Goal: Transaction & Acquisition: Book appointment/travel/reservation

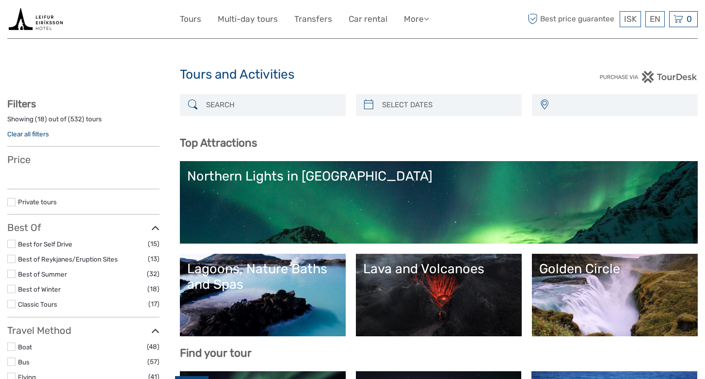
select select
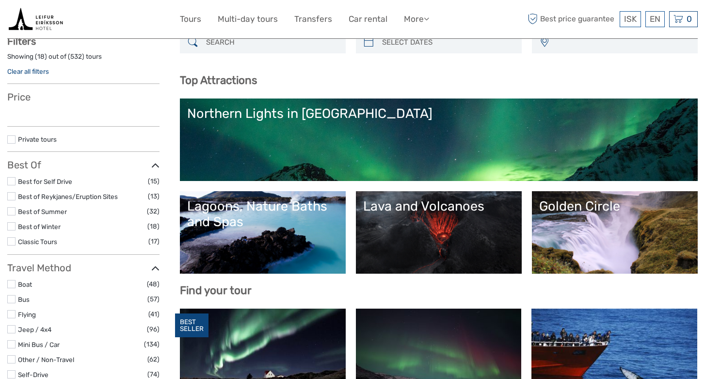
scroll to position [64, 0]
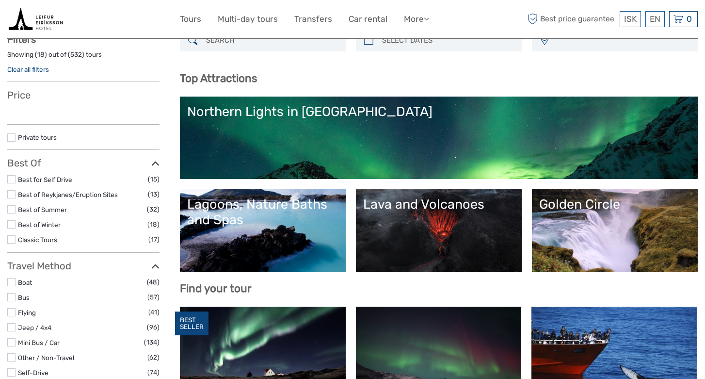
select select
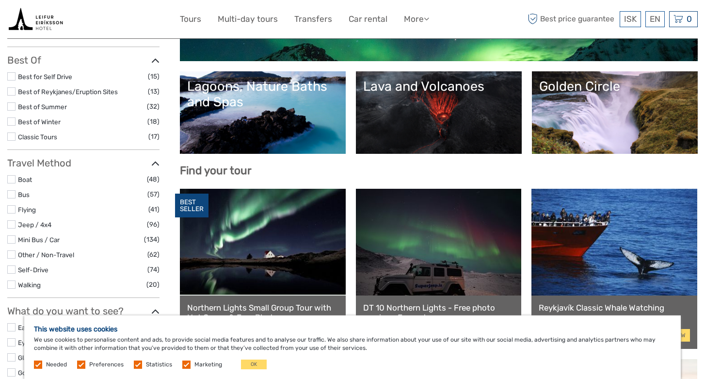
scroll to position [162, 0]
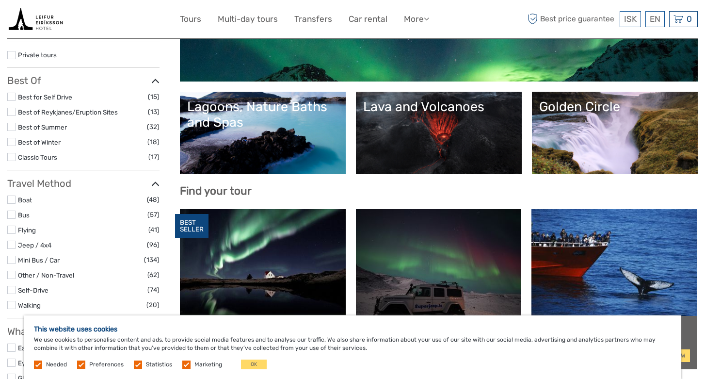
click at [251, 125] on div "Lagoons, Nature Baths and Spas" at bounding box center [262, 115] width 151 height 32
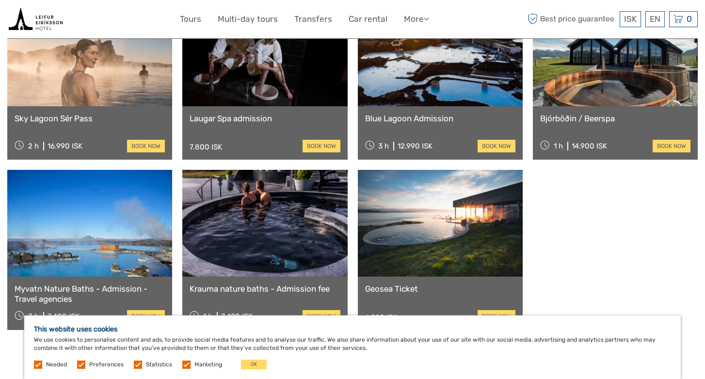
scroll to position [788, 0]
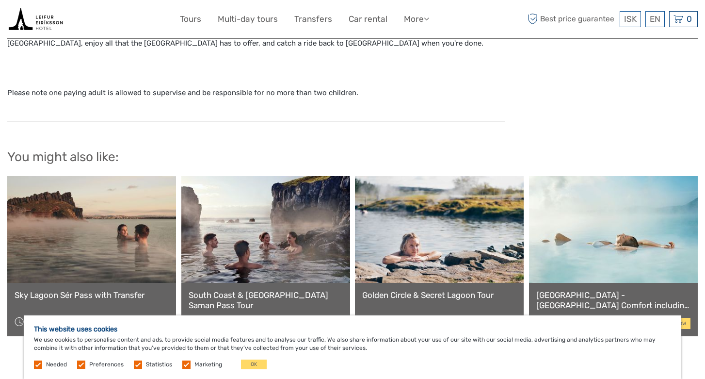
scroll to position [1060, 0]
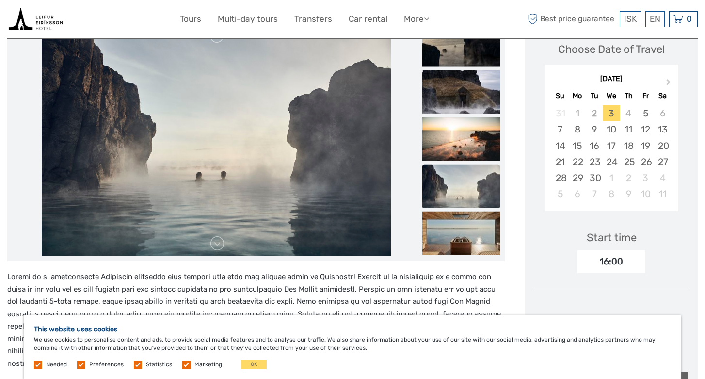
scroll to position [144, 0]
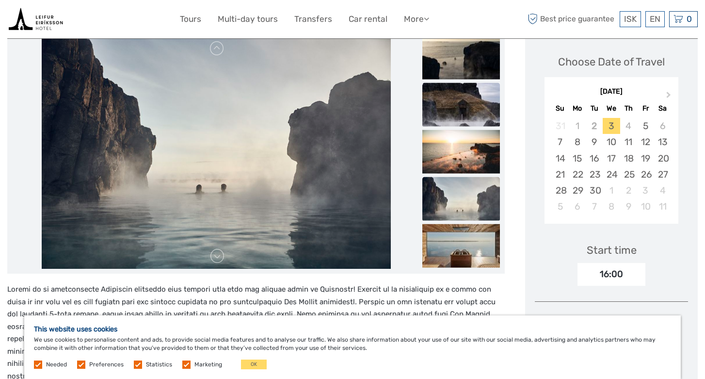
click at [470, 107] on img at bounding box center [461, 105] width 78 height 44
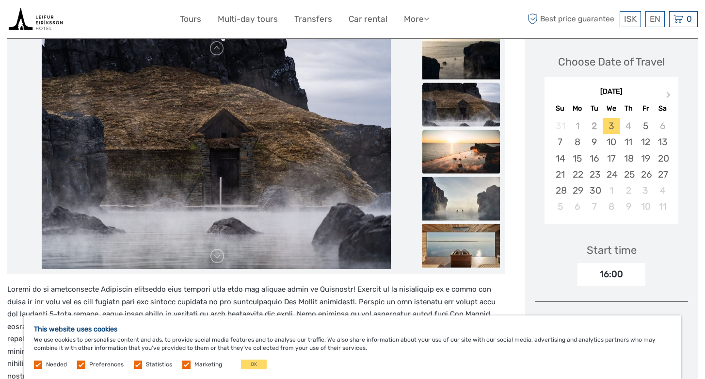
click at [464, 145] on img at bounding box center [461, 152] width 78 height 44
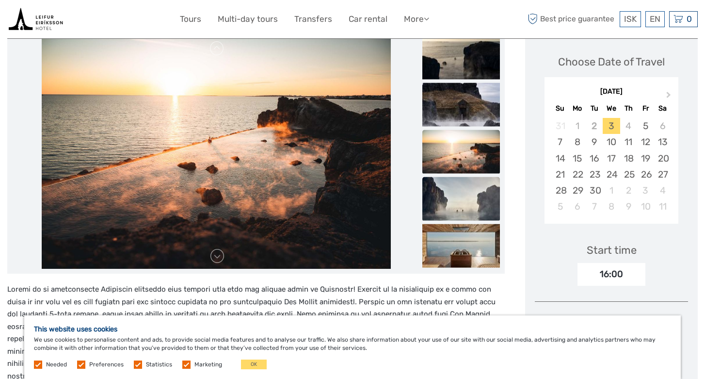
click at [460, 187] on img at bounding box center [461, 199] width 78 height 44
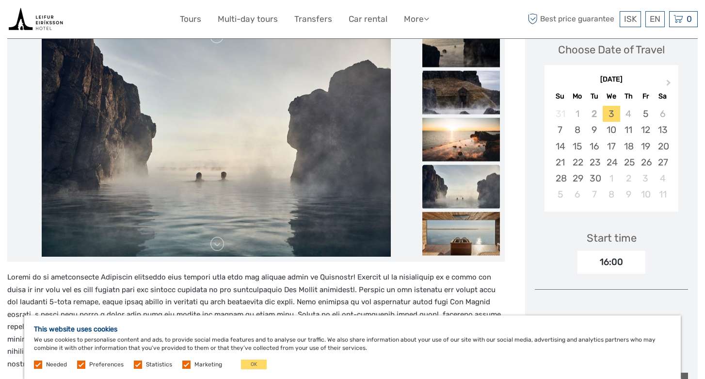
scroll to position [159, 0]
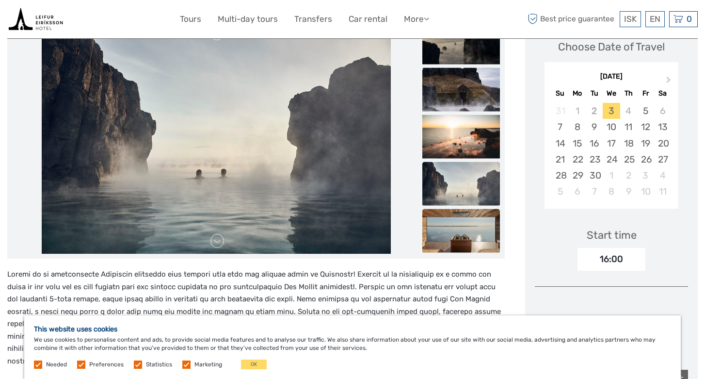
click at [462, 209] on img at bounding box center [461, 231] width 78 height 44
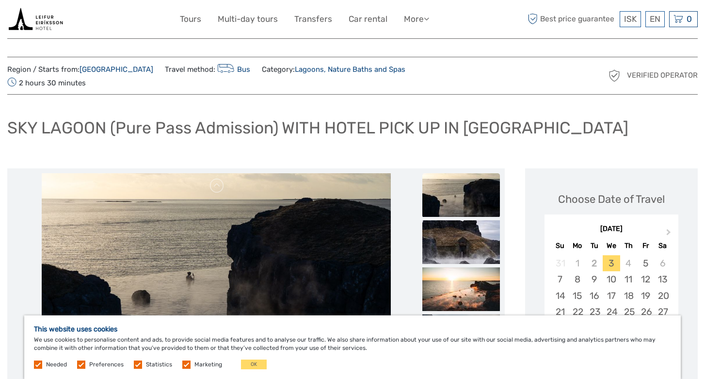
scroll to position [5, 0]
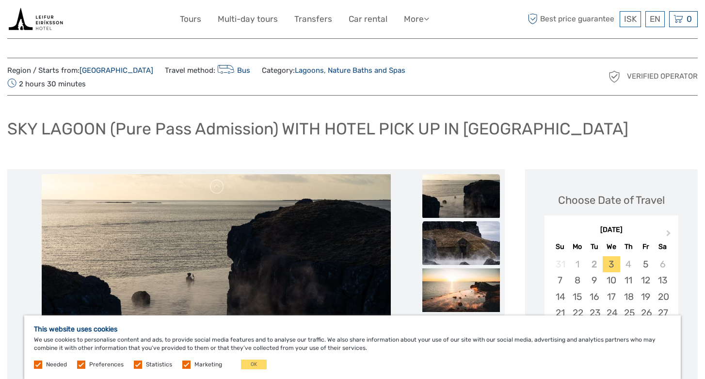
click at [460, 221] on img at bounding box center [461, 243] width 78 height 44
